Goal: Information Seeking & Learning: Learn about a topic

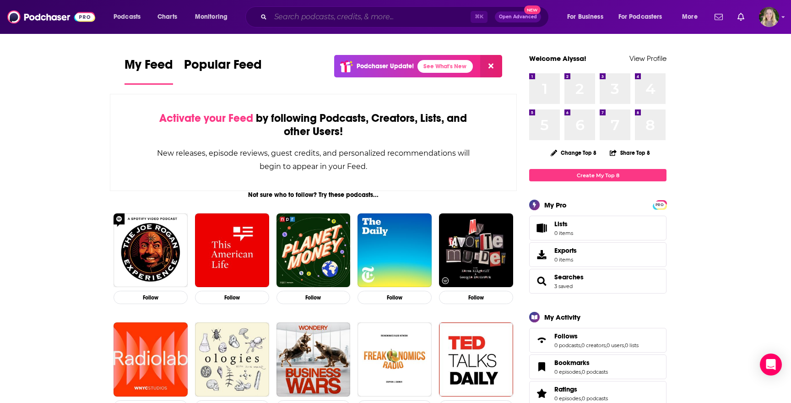
click at [296, 19] on input "Search podcasts, credits, & more..." at bounding box center [371, 17] width 200 height 15
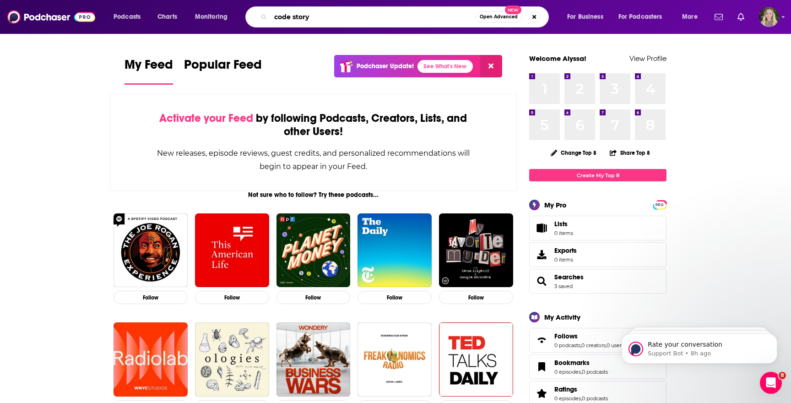
type input "code story"
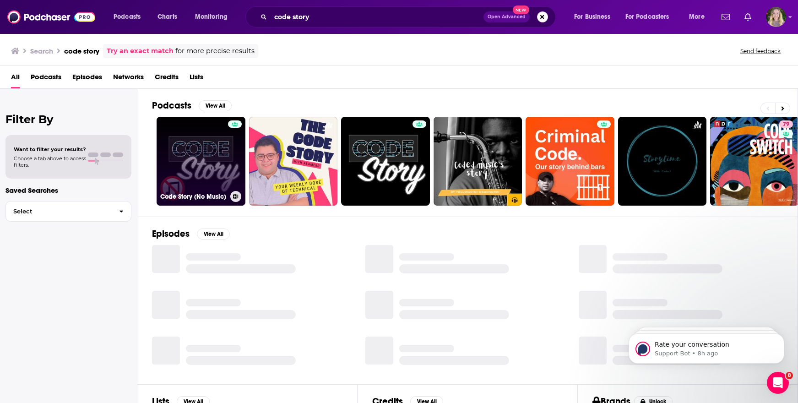
click at [195, 159] on link "Code Story (No Music)" at bounding box center [201, 161] width 89 height 89
